Goal: Information Seeking & Learning: Learn about a topic

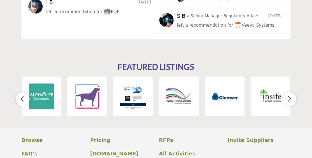
scroll to position [861, 0]
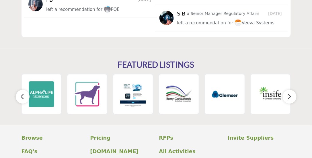
click at [290, 93] on icon "button" at bounding box center [289, 96] width 5 height 7
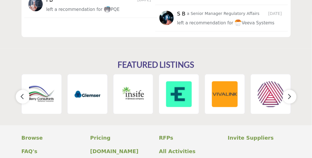
click at [290, 93] on icon "button" at bounding box center [289, 96] width 5 height 7
click at [289, 93] on icon "button" at bounding box center [289, 96] width 5 height 7
click at [24, 93] on icon "button" at bounding box center [22, 96] width 5 height 7
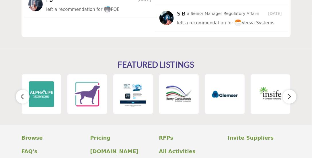
click at [23, 93] on icon "button" at bounding box center [22, 96] width 5 height 7
click at [291, 93] on icon "button" at bounding box center [289, 96] width 5 height 7
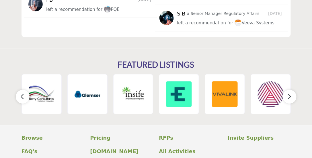
click at [290, 93] on icon "button" at bounding box center [289, 96] width 5 height 7
click at [20, 92] on button "button" at bounding box center [23, 97] width 14 height 14
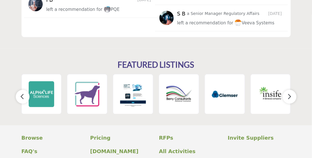
click at [90, 86] on img at bounding box center [87, 94] width 26 height 26
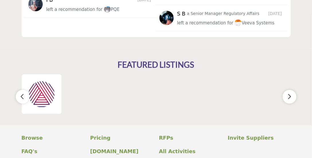
click at [28, 91] on button "button" at bounding box center [23, 97] width 14 height 14
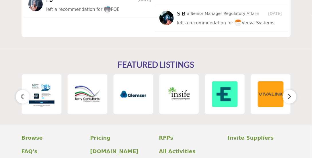
click at [24, 93] on icon "button" at bounding box center [22, 96] width 5 height 7
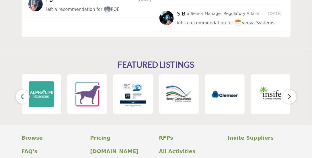
click at [24, 93] on icon "button" at bounding box center [22, 96] width 5 height 7
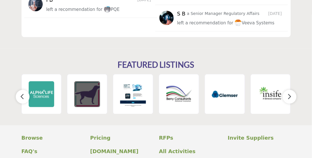
scroll to position [908, 0]
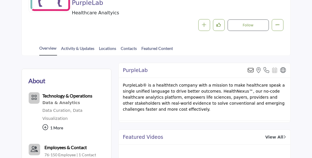
scroll to position [86, 0]
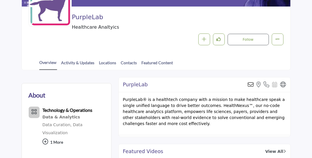
drag, startPoint x: 102, startPoint y: 19, endPoint x: 71, endPoint y: 15, distance: 31.0
click at [71, 15] on div "PurpleLab Healthcare Analtyics Follow Following Message Recommend Add to My Sup…" at bounding box center [156, 29] width 255 height 32
copy div "PurpleLab"
